Goal: Go to known website: Go to known website

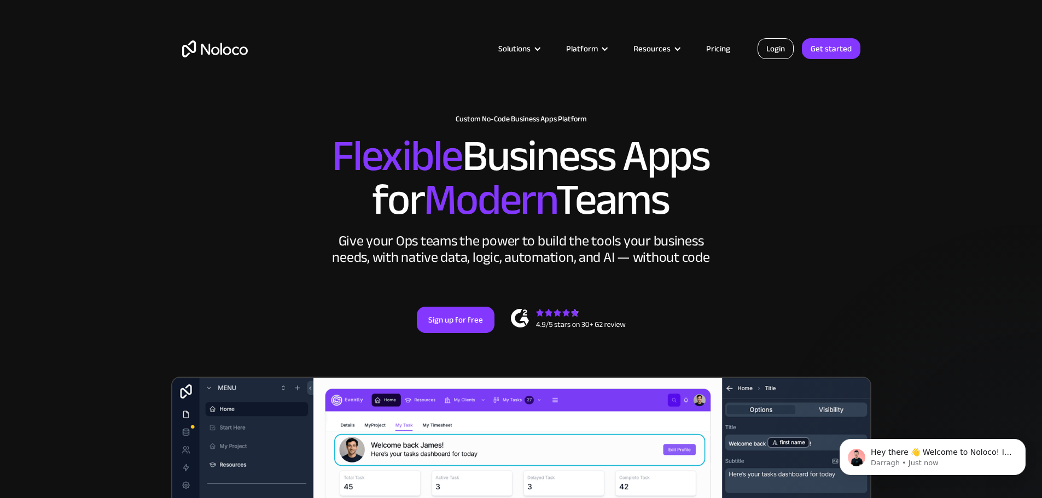
click at [788, 43] on link "Login" at bounding box center [776, 48] width 36 height 21
click at [786, 45] on link "Login" at bounding box center [776, 48] width 36 height 21
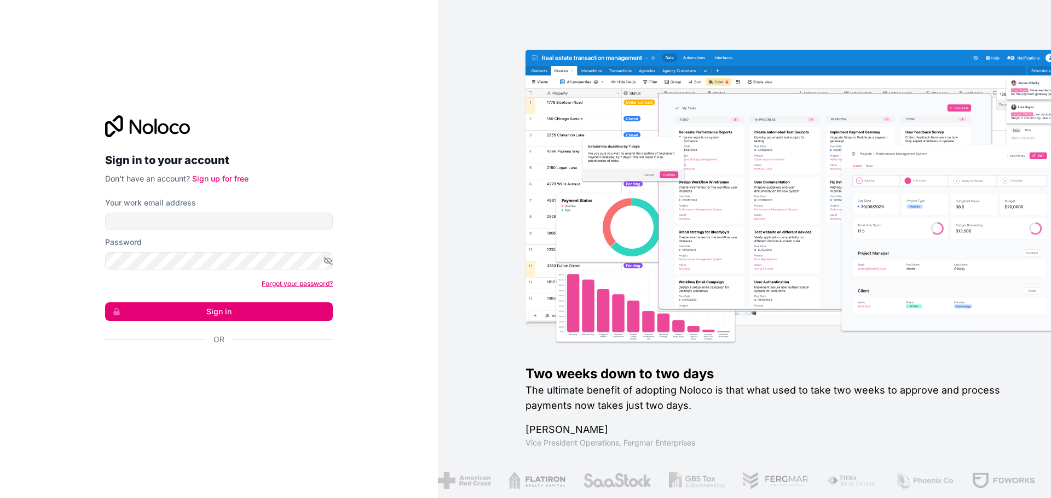
click at [288, 283] on link "Forgot your password?" at bounding box center [297, 284] width 71 height 8
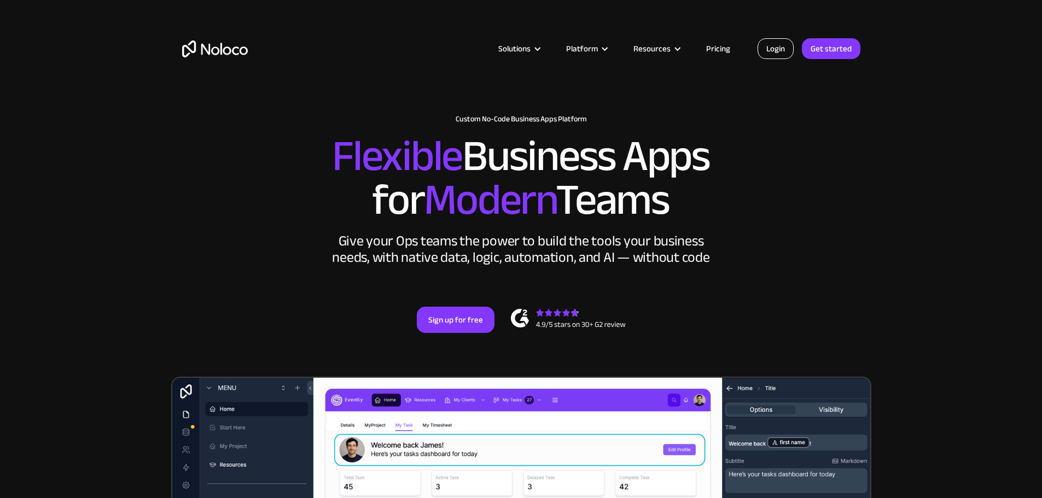
click at [780, 56] on link "Login" at bounding box center [776, 48] width 36 height 21
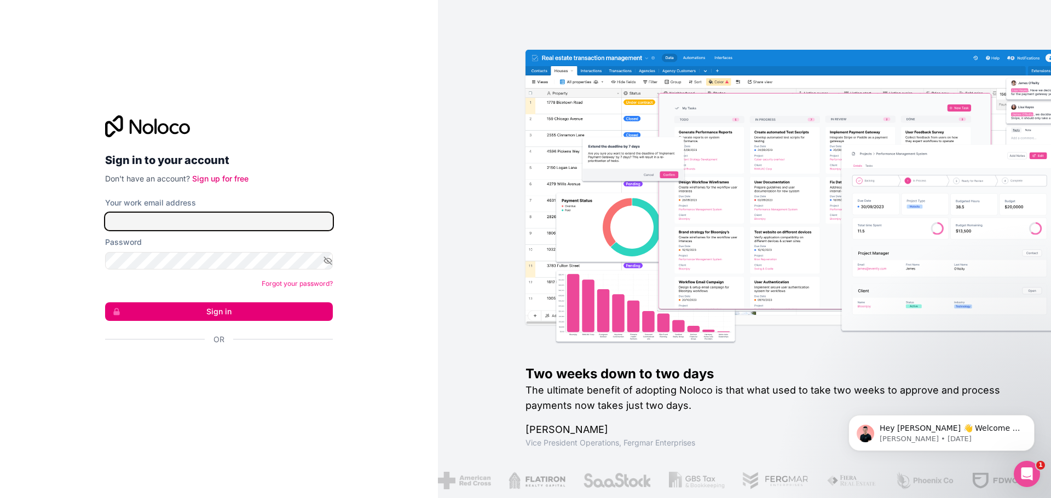
click at [210, 218] on input "Your work email address" at bounding box center [219, 222] width 228 height 18
drag, startPoint x: 231, startPoint y: 227, endPoint x: 85, endPoint y: 227, distance: 146.1
click at [85, 227] on div "Sign in to your account Don't have an account? Sign up for free Your work email…" at bounding box center [219, 249] width 438 height 498
type input "jreach_1@reachsupplies.com"
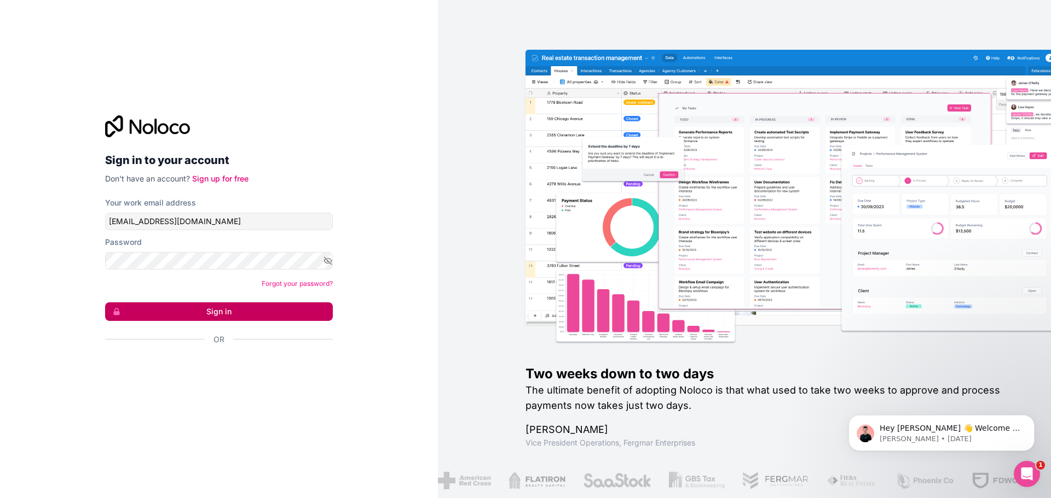
click at [119, 311] on icon "submit" at bounding box center [116, 311] width 6 height 7
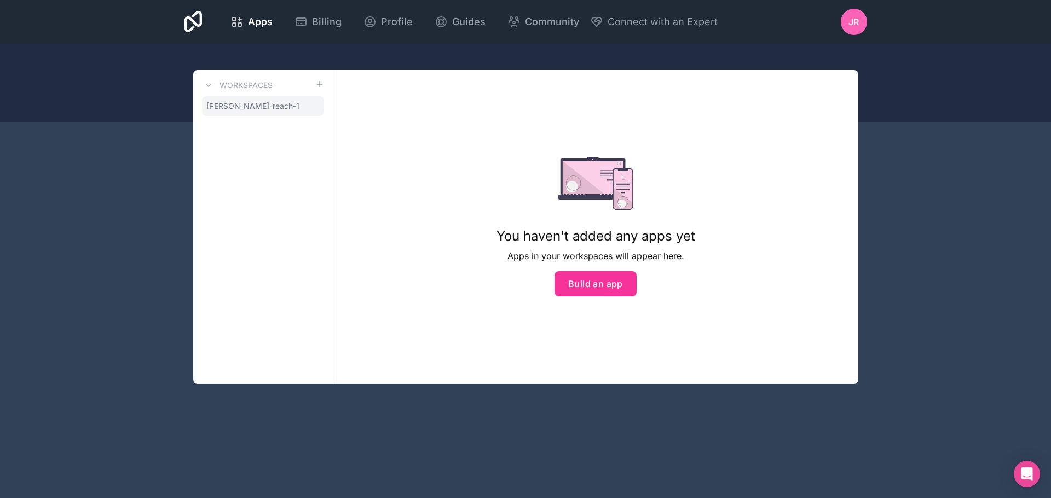
click at [233, 103] on span "james-reach-1" at bounding box center [252, 106] width 93 height 11
